Goal: Task Accomplishment & Management: Manage account settings

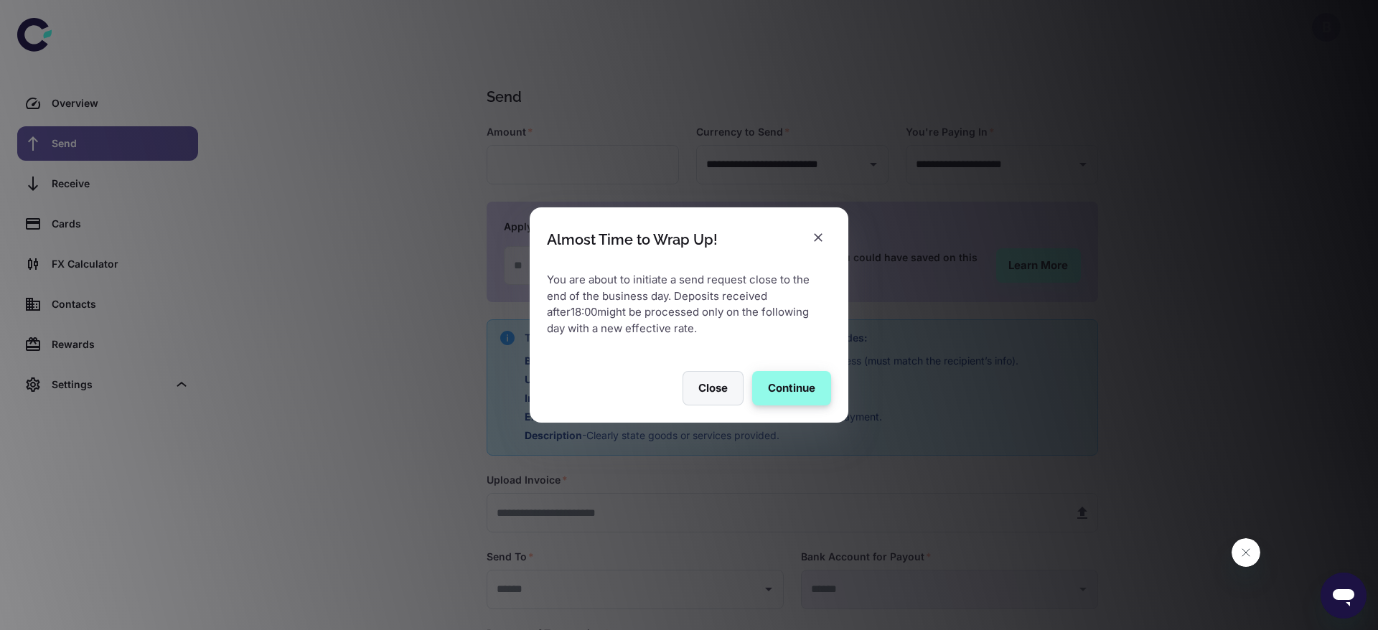
click at [719, 400] on button "Close" at bounding box center [712, 388] width 61 height 34
